Goal: Task Accomplishment & Management: Use online tool/utility

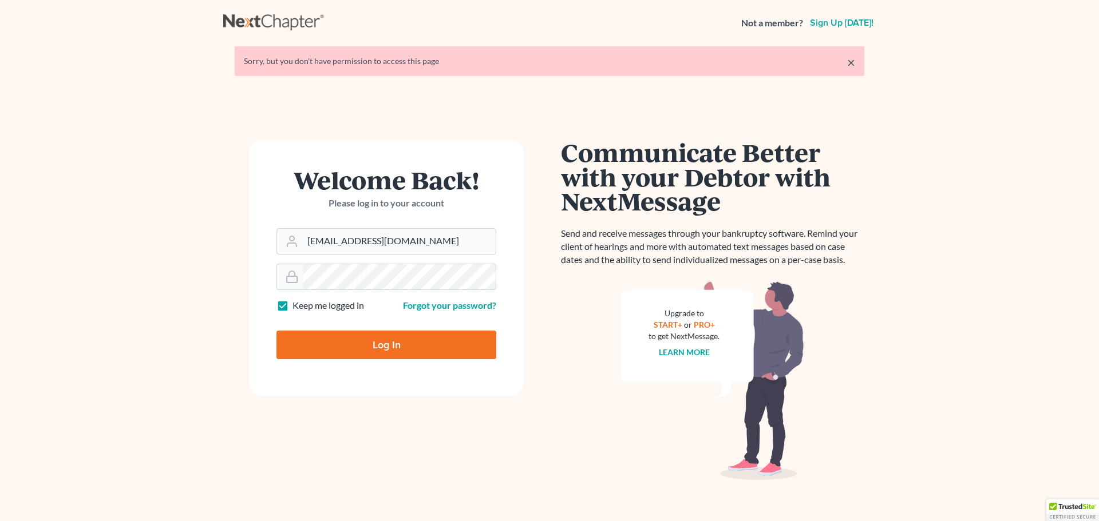
click at [379, 342] on input "Log In" at bounding box center [386, 345] width 220 height 29
type input "Thinking..."
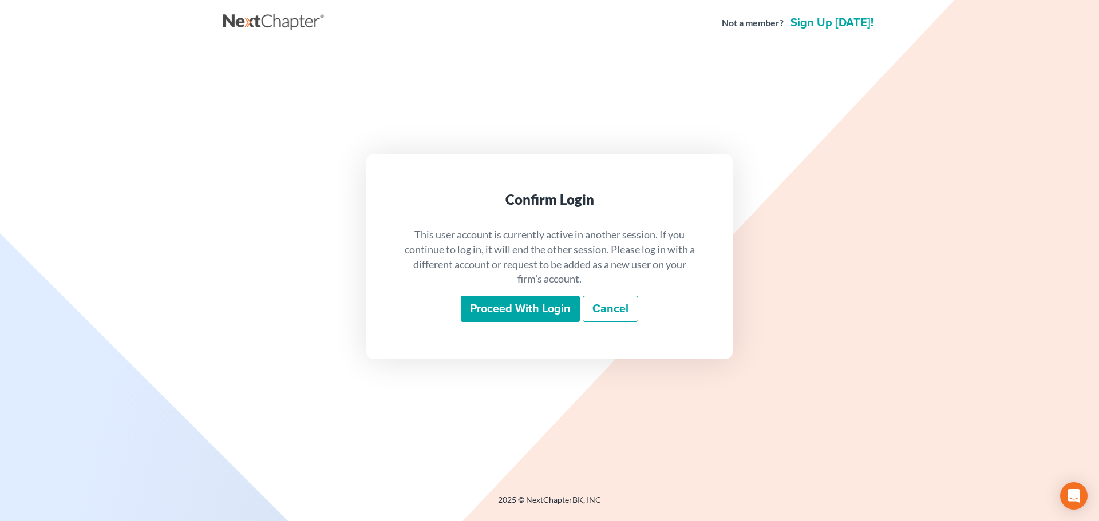
click at [495, 307] on input "Proceed with login" at bounding box center [520, 309] width 119 height 26
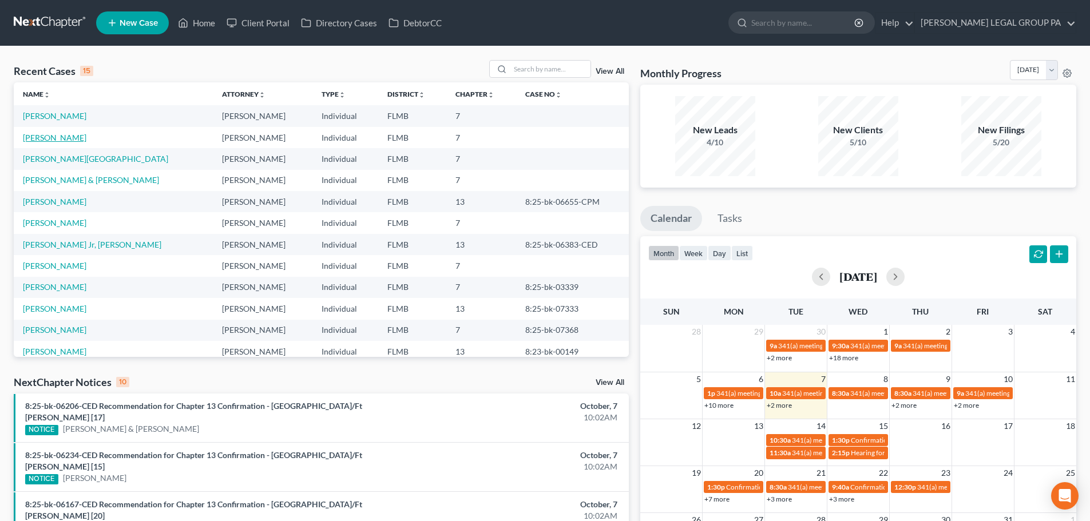
click at [80, 137] on link "Gallagher, Anthony" at bounding box center [55, 138] width 64 height 10
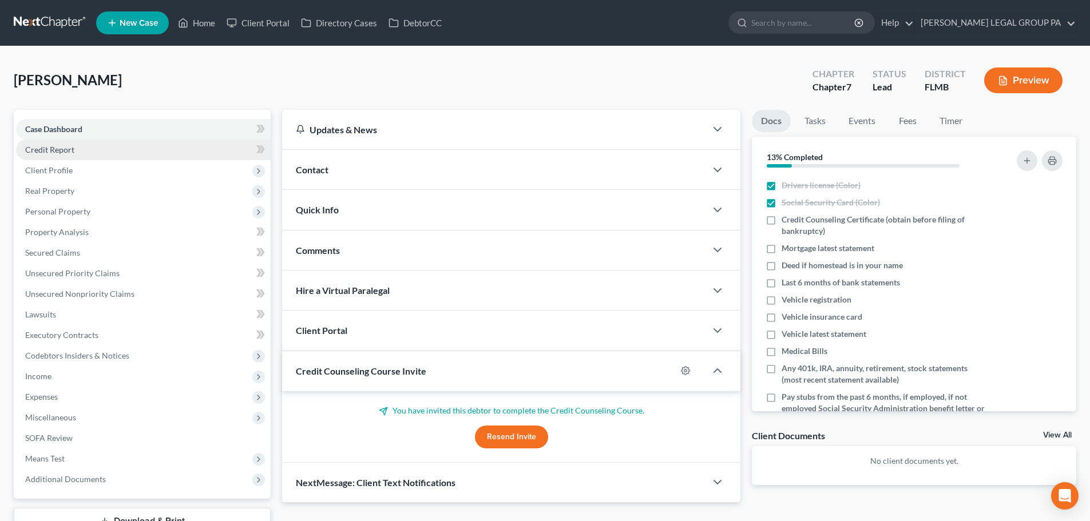
click at [94, 152] on link "Credit Report" at bounding box center [143, 150] width 255 height 21
